Goal: Task Accomplishment & Management: Use online tool/utility

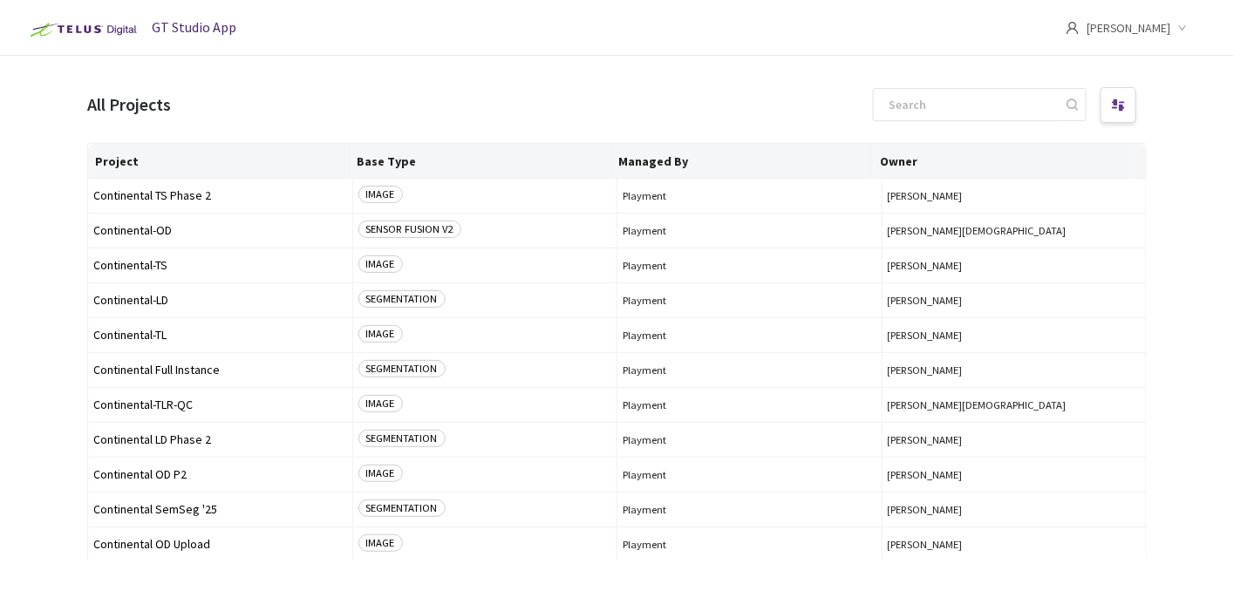
click at [22, 112] on main "All Projects Project Base Type Managed By Owner Continental TS Phase 2 IMAGE Pl…" at bounding box center [617, 351] width 1234 height 591
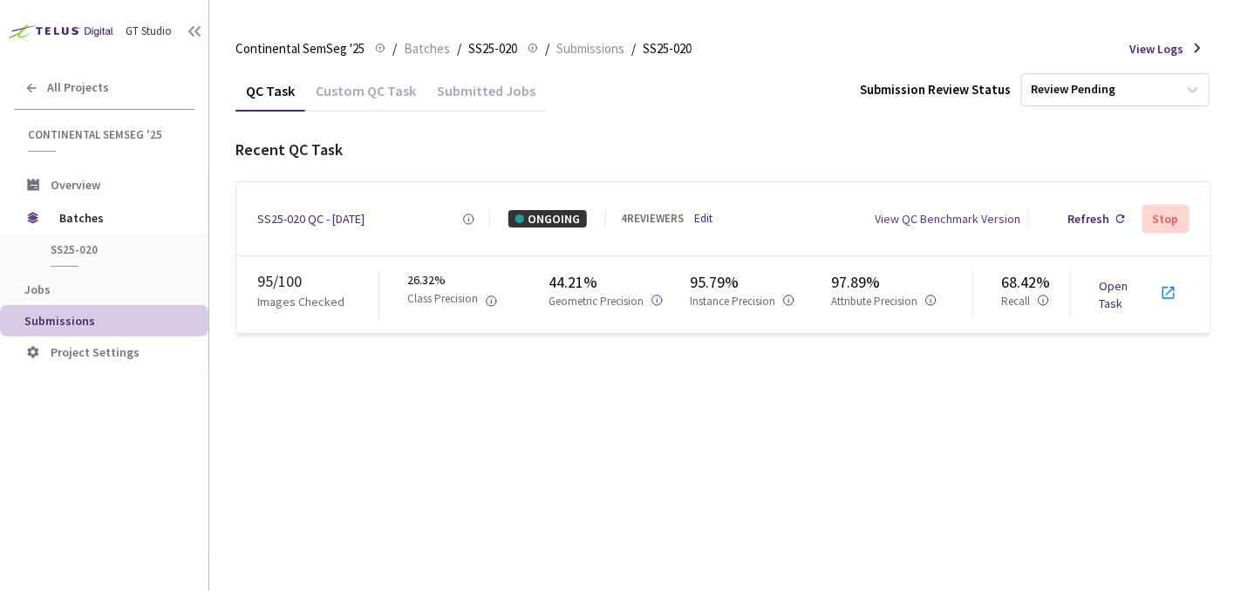
click at [1117, 287] on link "Open Task" at bounding box center [1113, 294] width 29 height 33
